Goal: Transaction & Acquisition: Purchase product/service

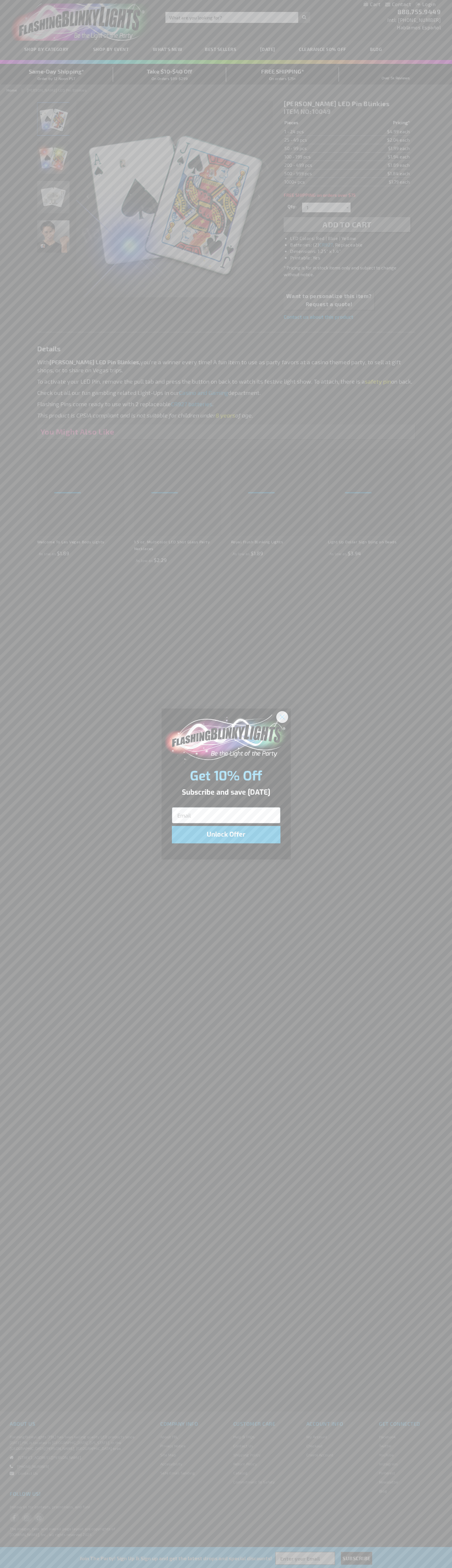
click at [282, 716] on icon "Close dialog" at bounding box center [281, 716] width 4 height 4
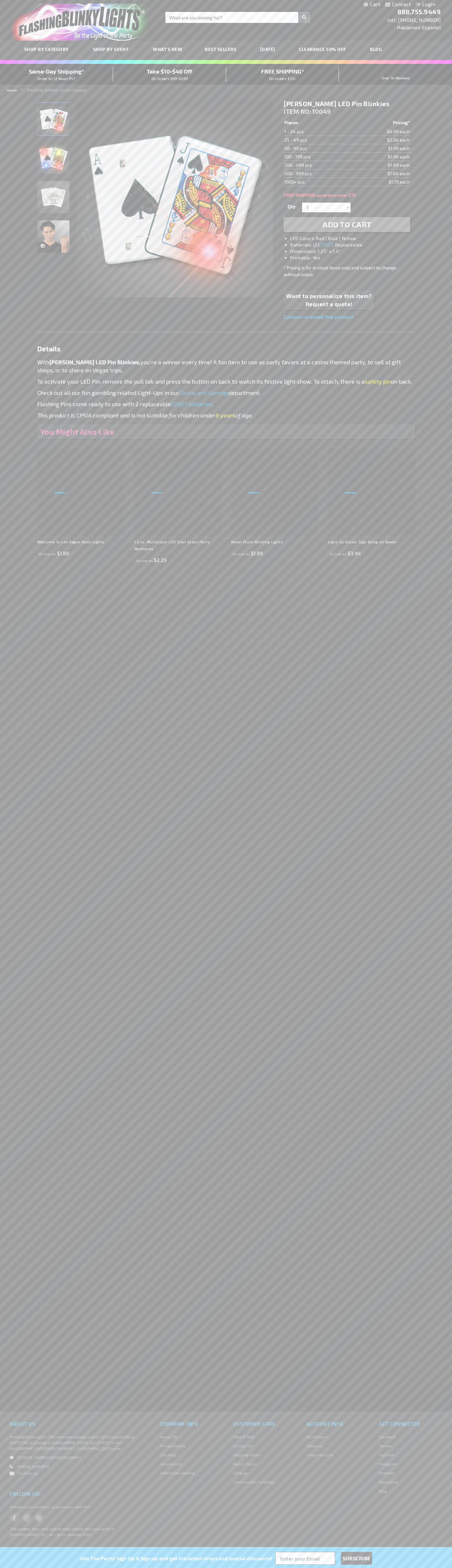
click at [51, 90] on strong "[PERSON_NAME] LED Pin Blinkies" at bounding box center [57, 89] width 60 height 4
click at [347, 225] on span "Add to Cart" at bounding box center [347, 224] width 49 height 9
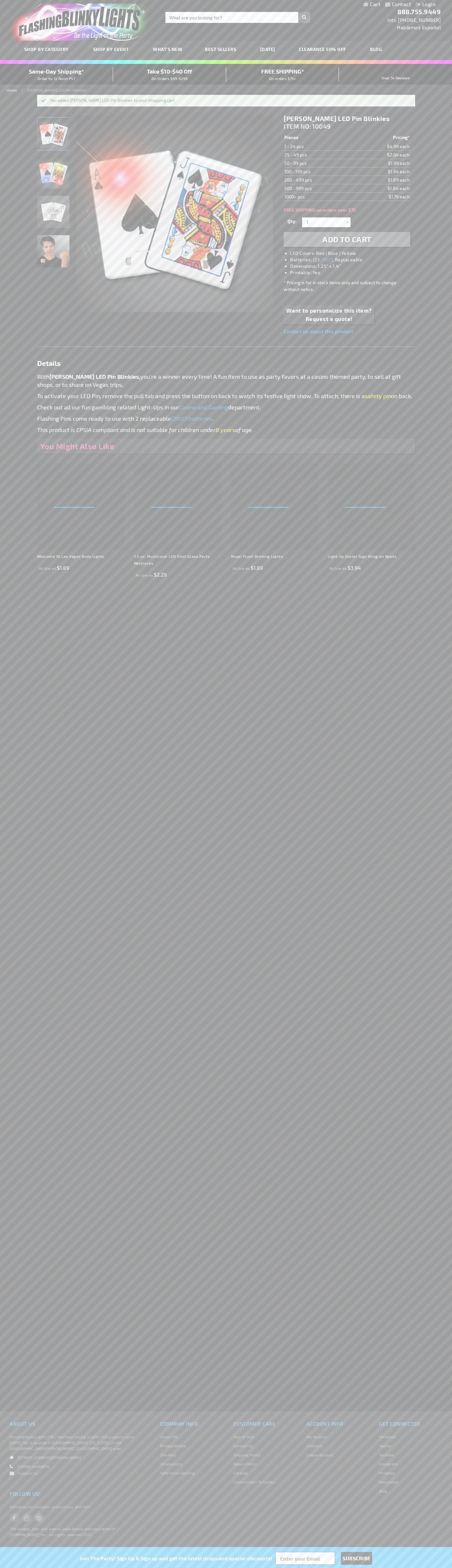
click at [412, 4] on li "Login" at bounding box center [425, 4] width 29 height 8
click at [372, 4] on link "My Cart" at bounding box center [372, 4] width 17 height 6
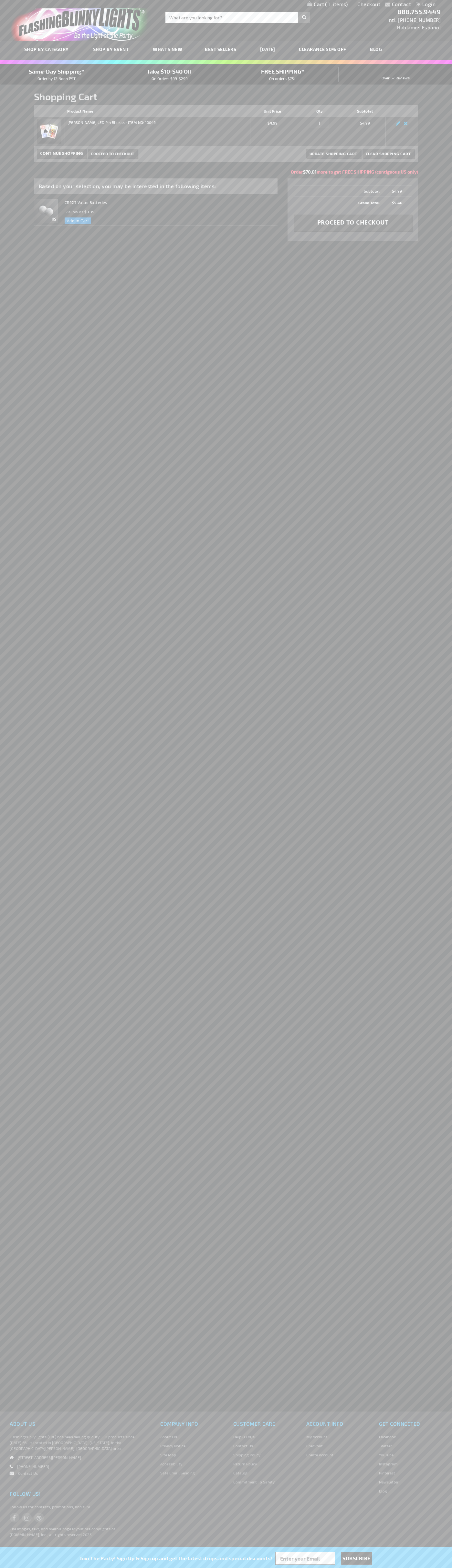
click at [57, 74] on span "Same-Day Shipping*" at bounding box center [56, 71] width 55 height 7
click at [112, 153] on span "Proceed to Checkout" at bounding box center [112, 153] width 43 height 4
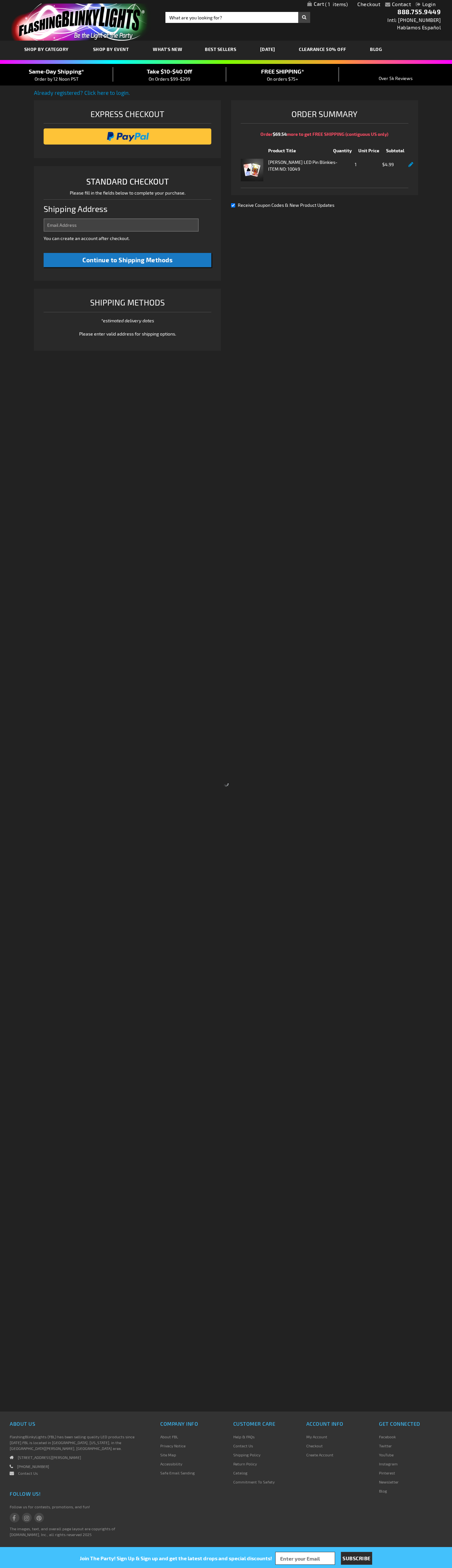
select select "US"
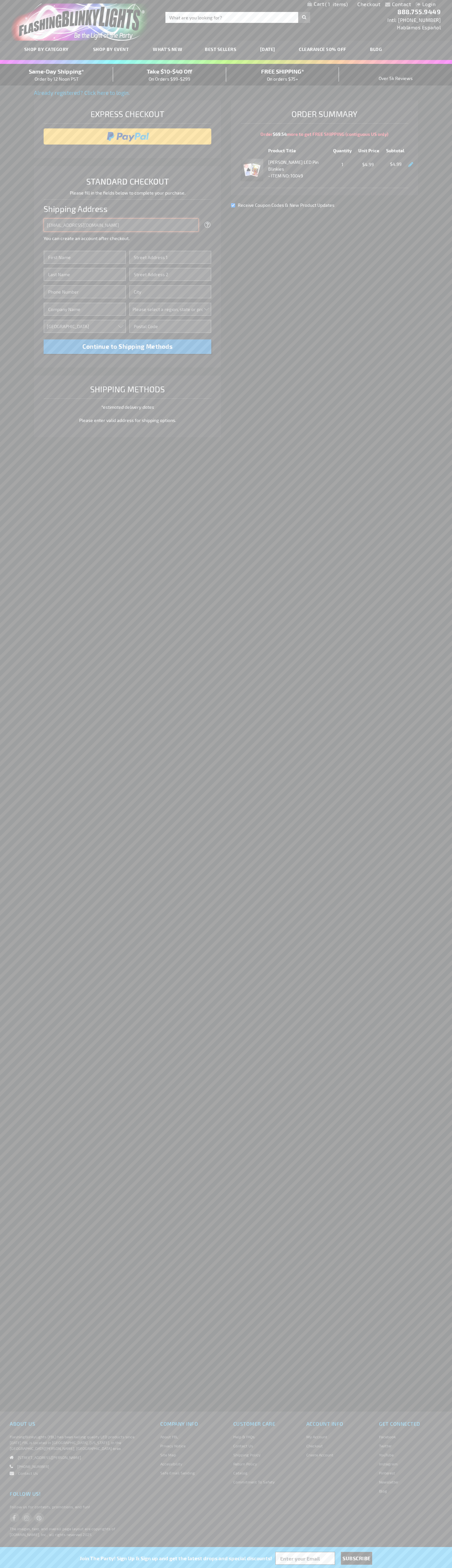
type input "johnsmith005@storebotmail.joonix.net"
type input "John"
type input "1600 Amphitheatre Parkway"
type input "First floor"
type input "mountain view"
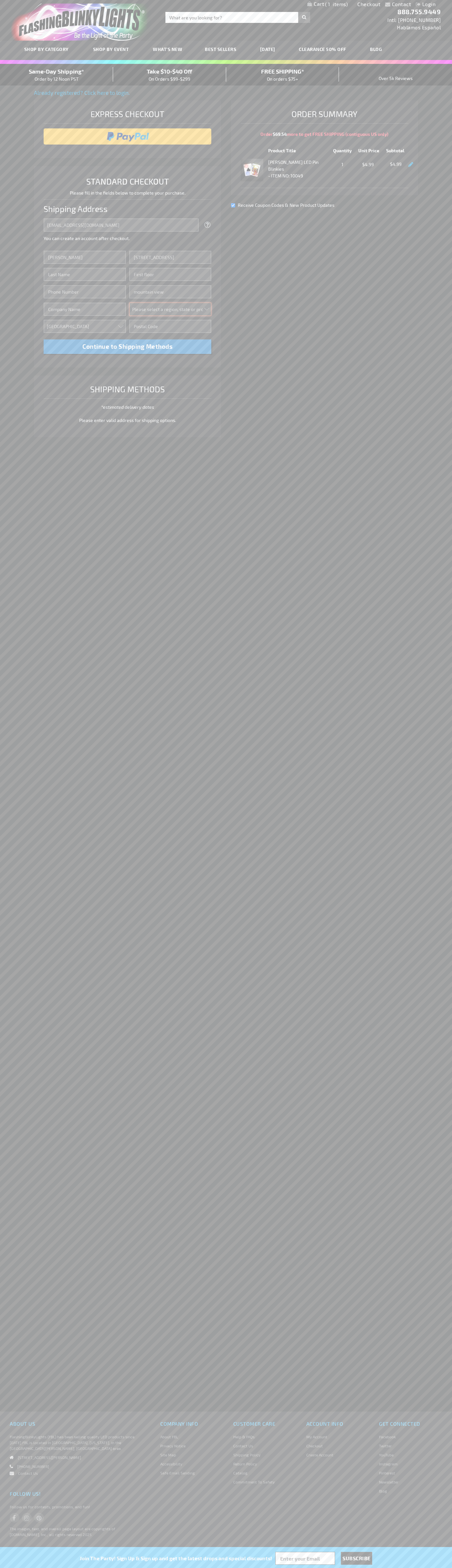
select select "12"
type input "94043"
type input "Smith"
type input "6502530000"
type input "John Smith"
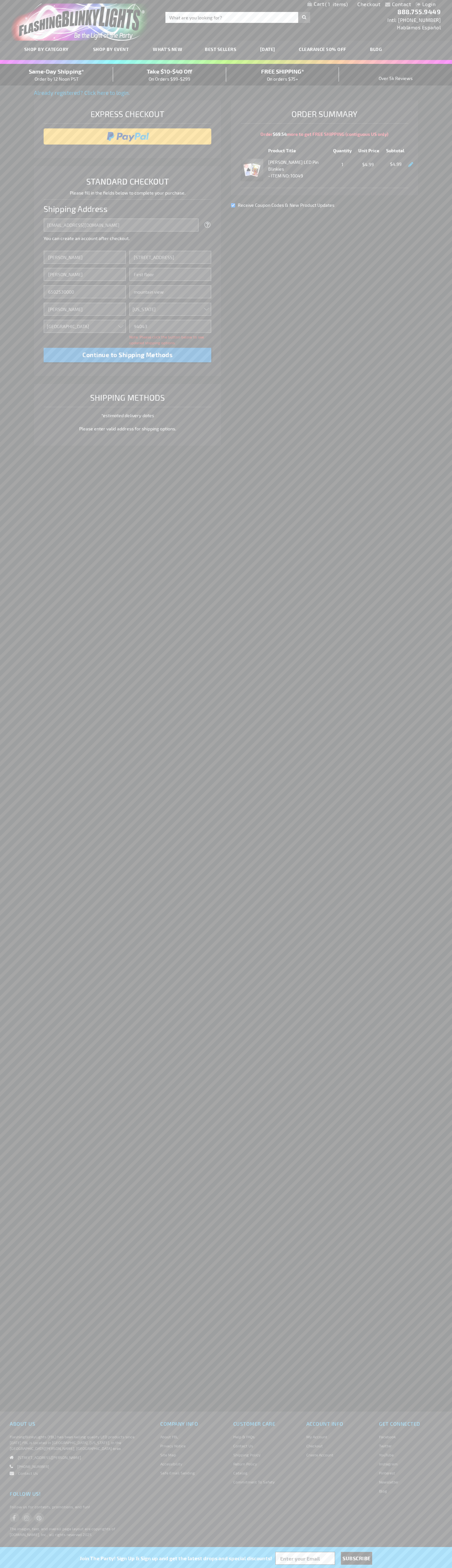
click at [57, 75] on div "Same-Day Shipping* Order by 12 Noon PST" at bounding box center [57, 74] width 113 height 15
click at [127, 136] on input "image" at bounding box center [127, 136] width 161 height 13
